Goal: Answer question/provide support: Answer question/provide support

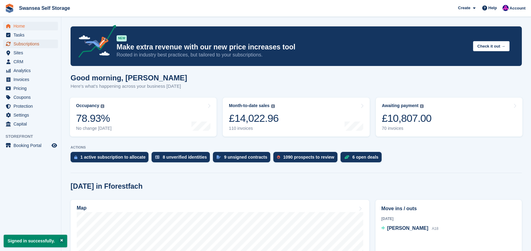
click at [33, 45] on span "Subscriptions" at bounding box center [31, 44] width 37 height 9
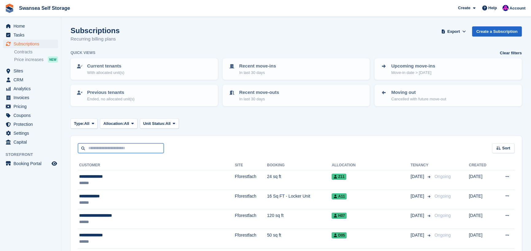
click at [104, 147] on input "text" at bounding box center [121, 148] width 86 height 10
type input "*******"
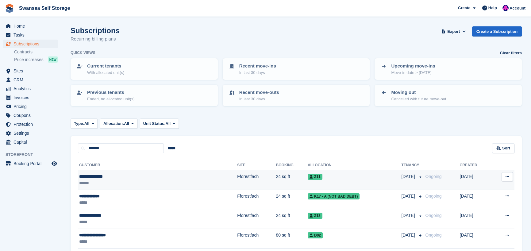
click at [237, 175] on td "Fforestfach" at bounding box center [256, 180] width 39 height 20
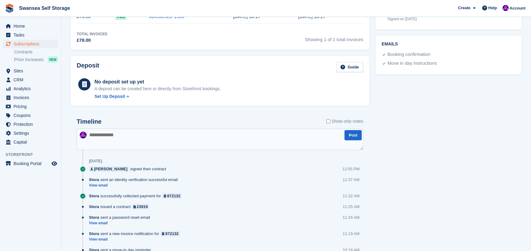
scroll to position [276, 0]
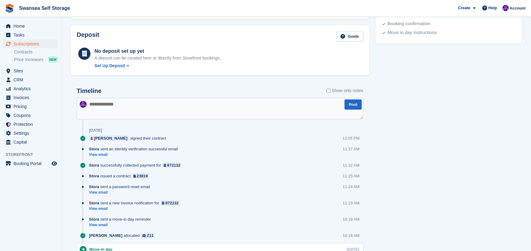
click at [157, 109] on textarea at bounding box center [220, 108] width 286 height 21
type textarea "**********"
click at [355, 104] on button "Post" at bounding box center [352, 104] width 17 height 10
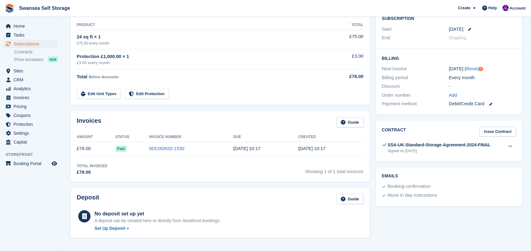
scroll to position [184, 0]
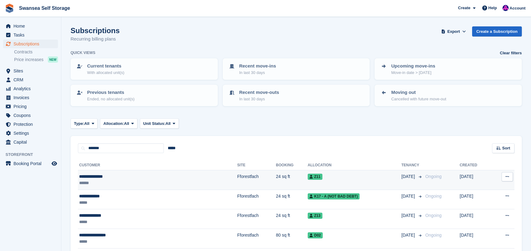
click at [276, 175] on td "24 sq ft" at bounding box center [292, 180] width 32 height 20
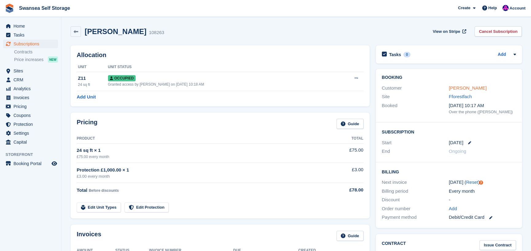
click at [460, 90] on link "[PERSON_NAME]" at bounding box center [468, 87] width 38 height 5
click at [471, 90] on link "[PERSON_NAME]" at bounding box center [468, 87] width 38 height 5
click at [466, 88] on link "[PERSON_NAME]" at bounding box center [468, 87] width 38 height 5
